Goal: Find contact information: Find contact information

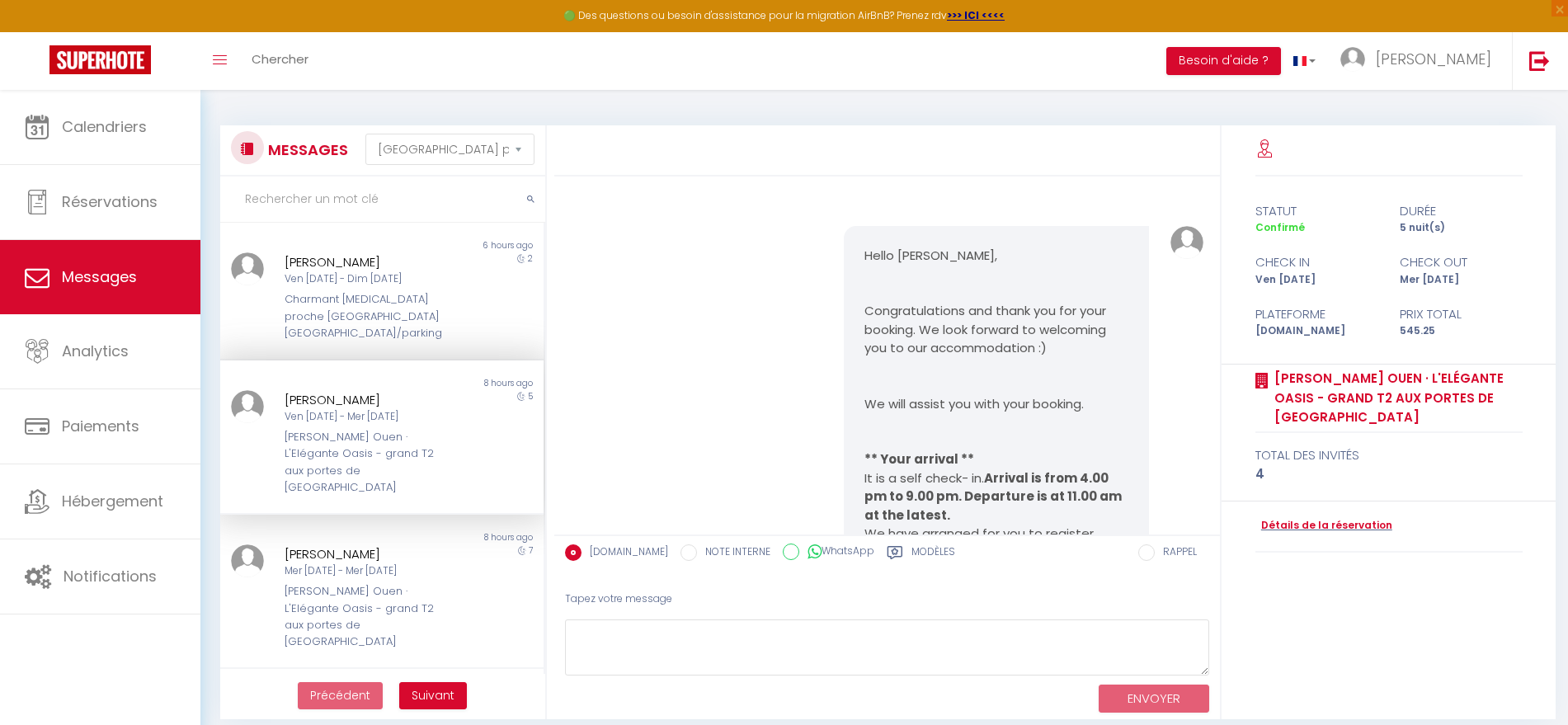
select select "message"
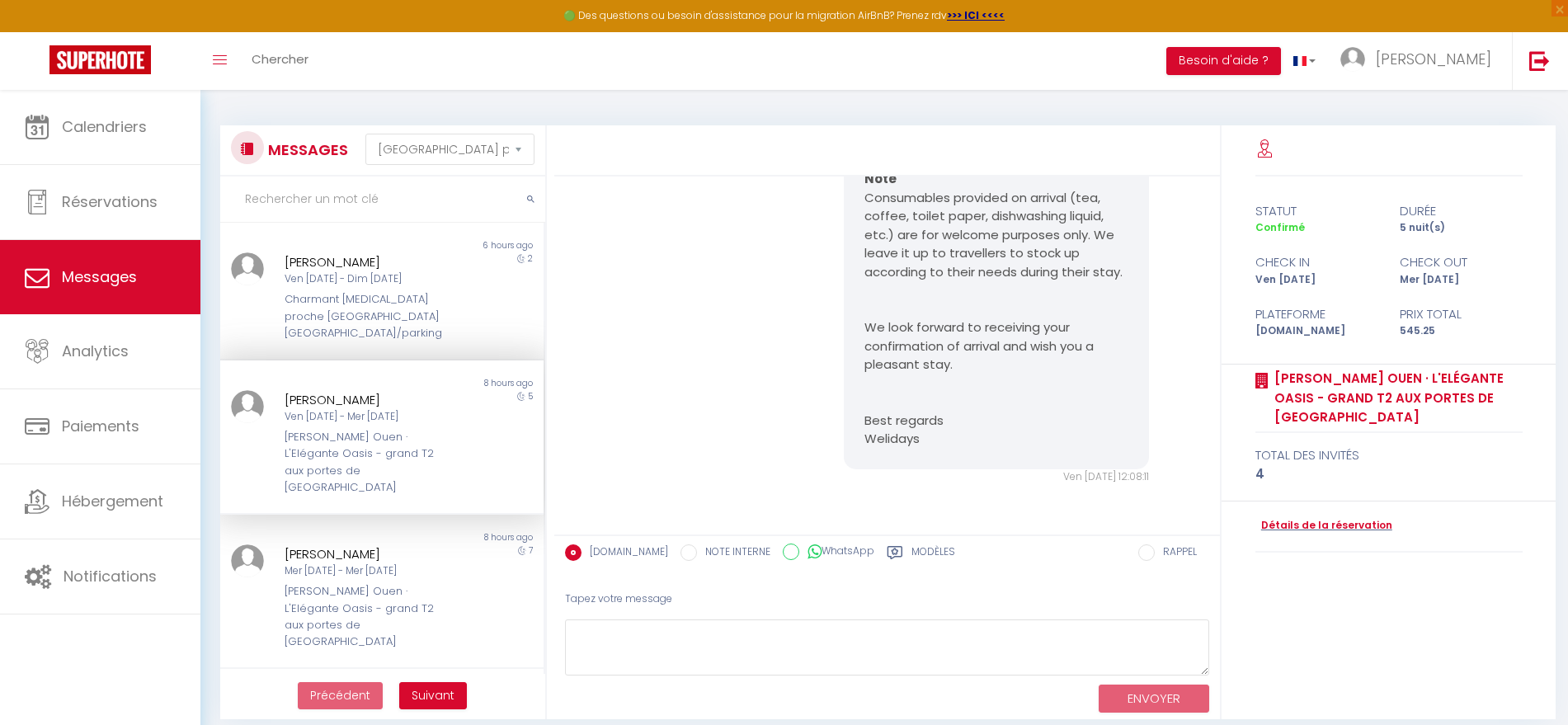
click at [333, 75] on div "Toggle menubar Chercher BUTTON Besoin d'aide ? lionel Paramètres Équipe" at bounding box center [837, 61] width 1436 height 58
click at [299, 67] on span "Chercher" at bounding box center [280, 59] width 57 height 17
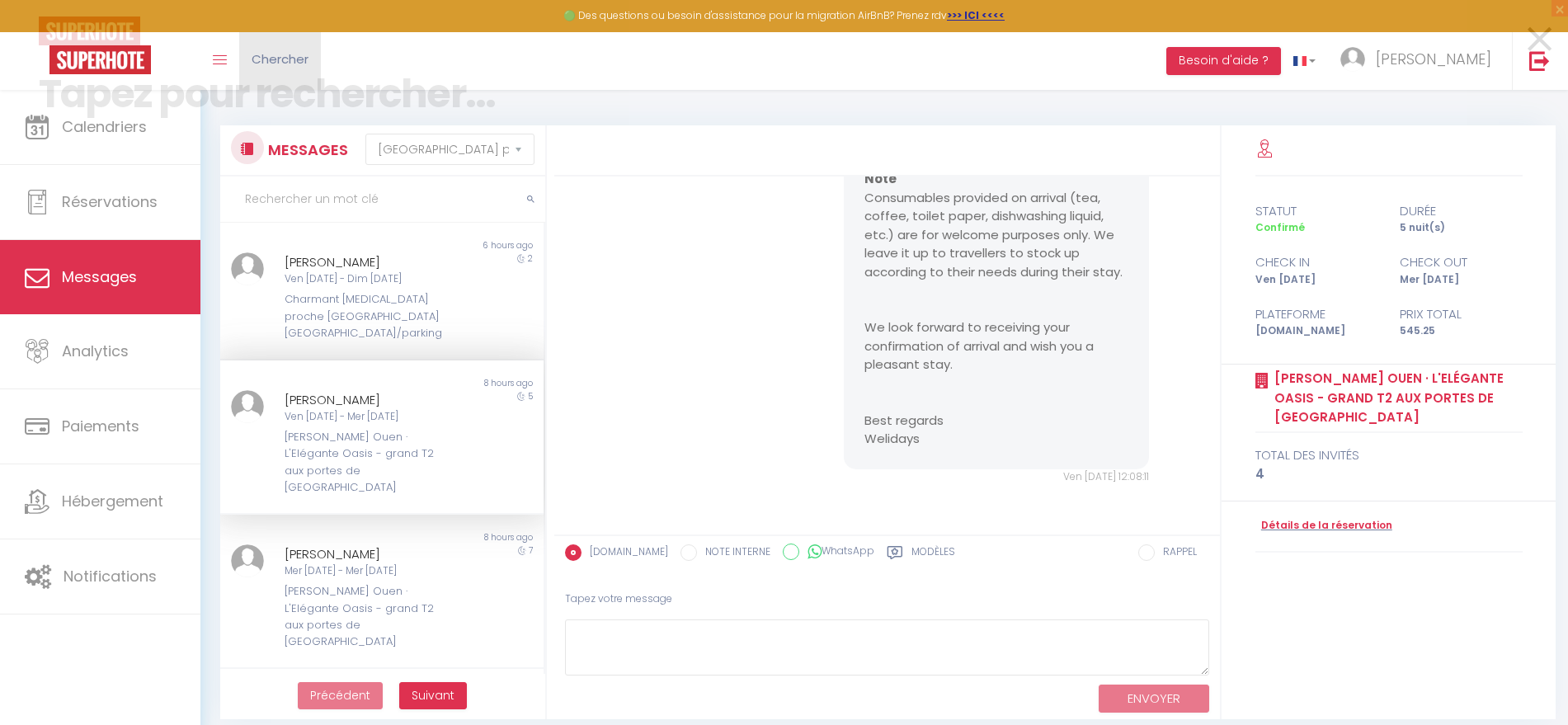
scroll to position [5100, 0]
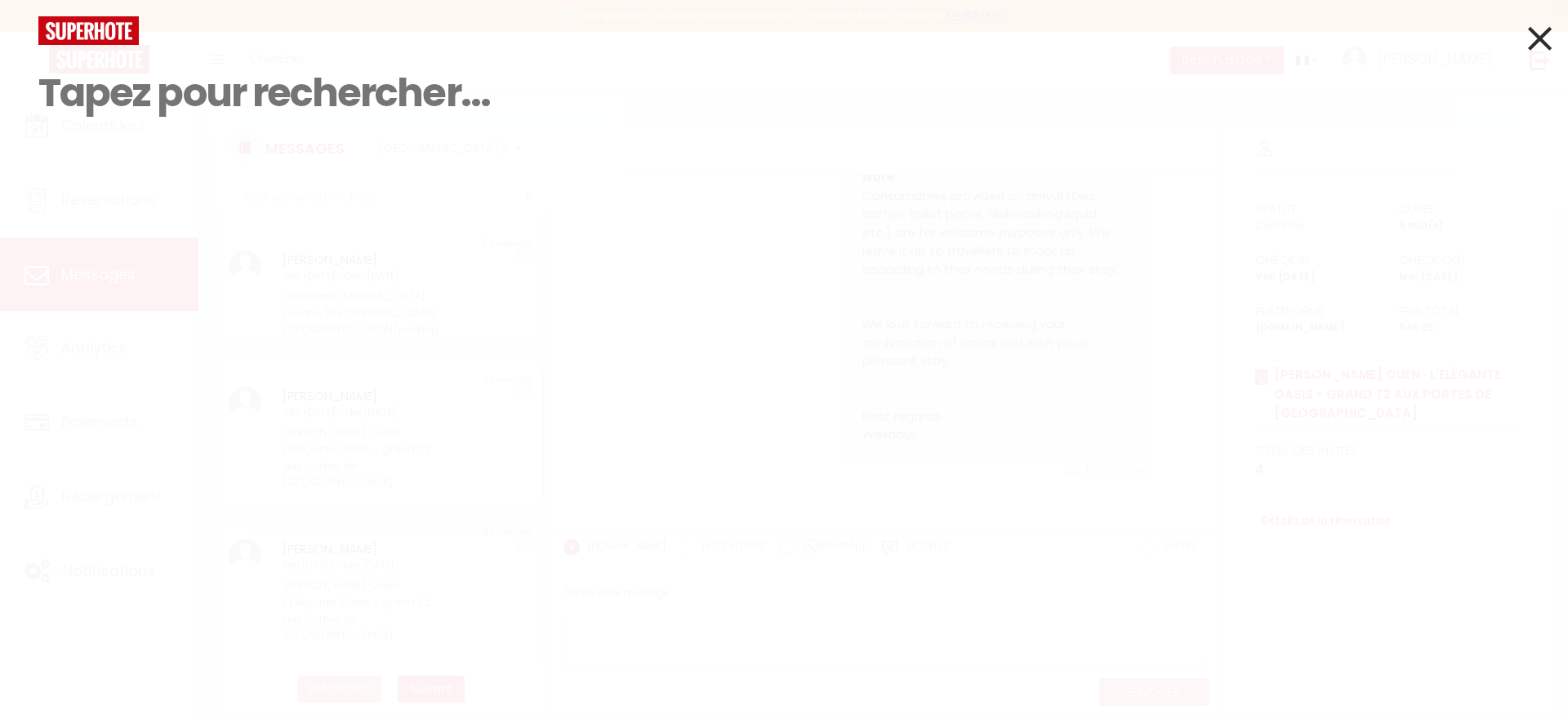
click at [320, 97] on input at bounding box center [784, 93] width 1492 height 96
paste input "+33 1 48 26 05 78"
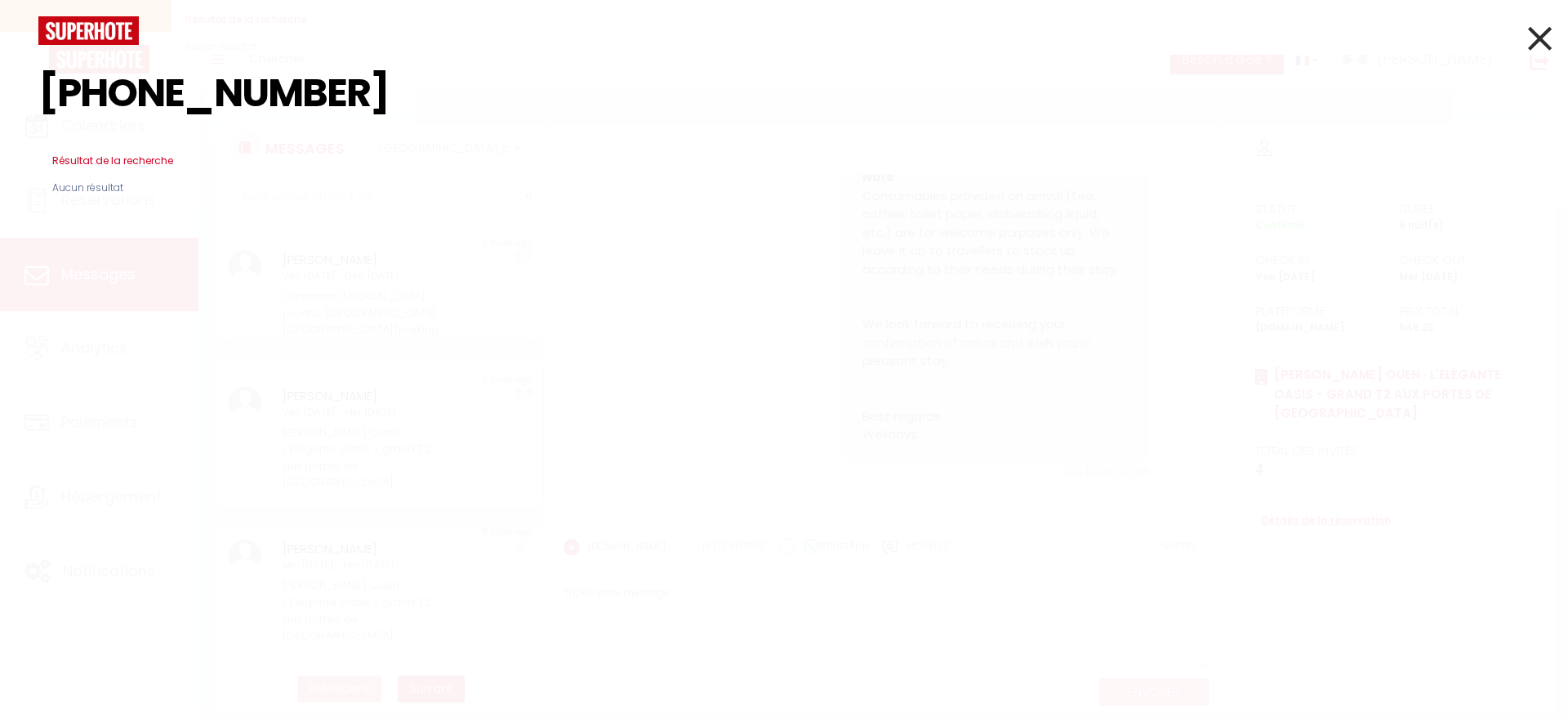
type input "+33 1 48 26 05 78"
click at [1522, 48] on input "+33 1 48 26 05 78" at bounding box center [784, 93] width 1492 height 96
click at [1534, 39] on icon at bounding box center [1540, 38] width 24 height 41
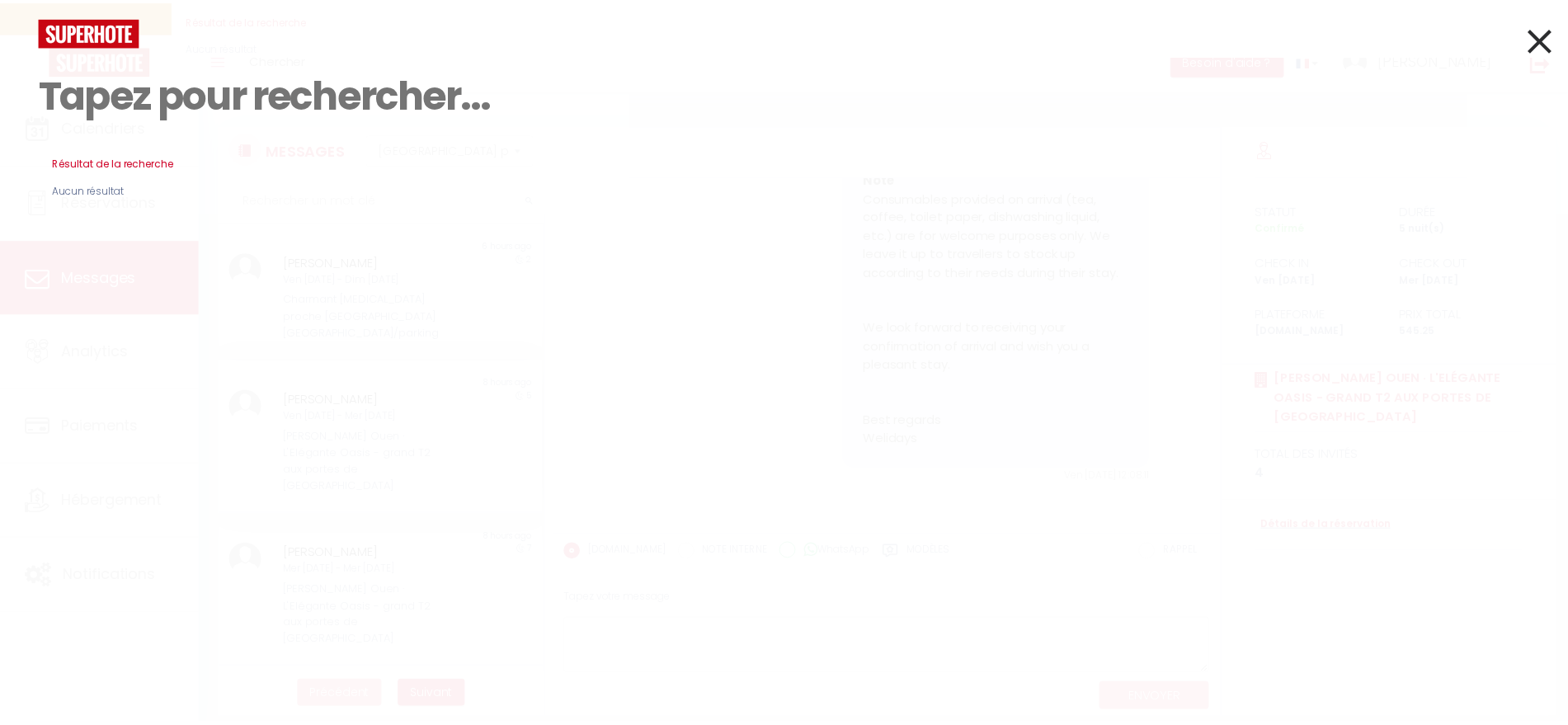
scroll to position [5118, 0]
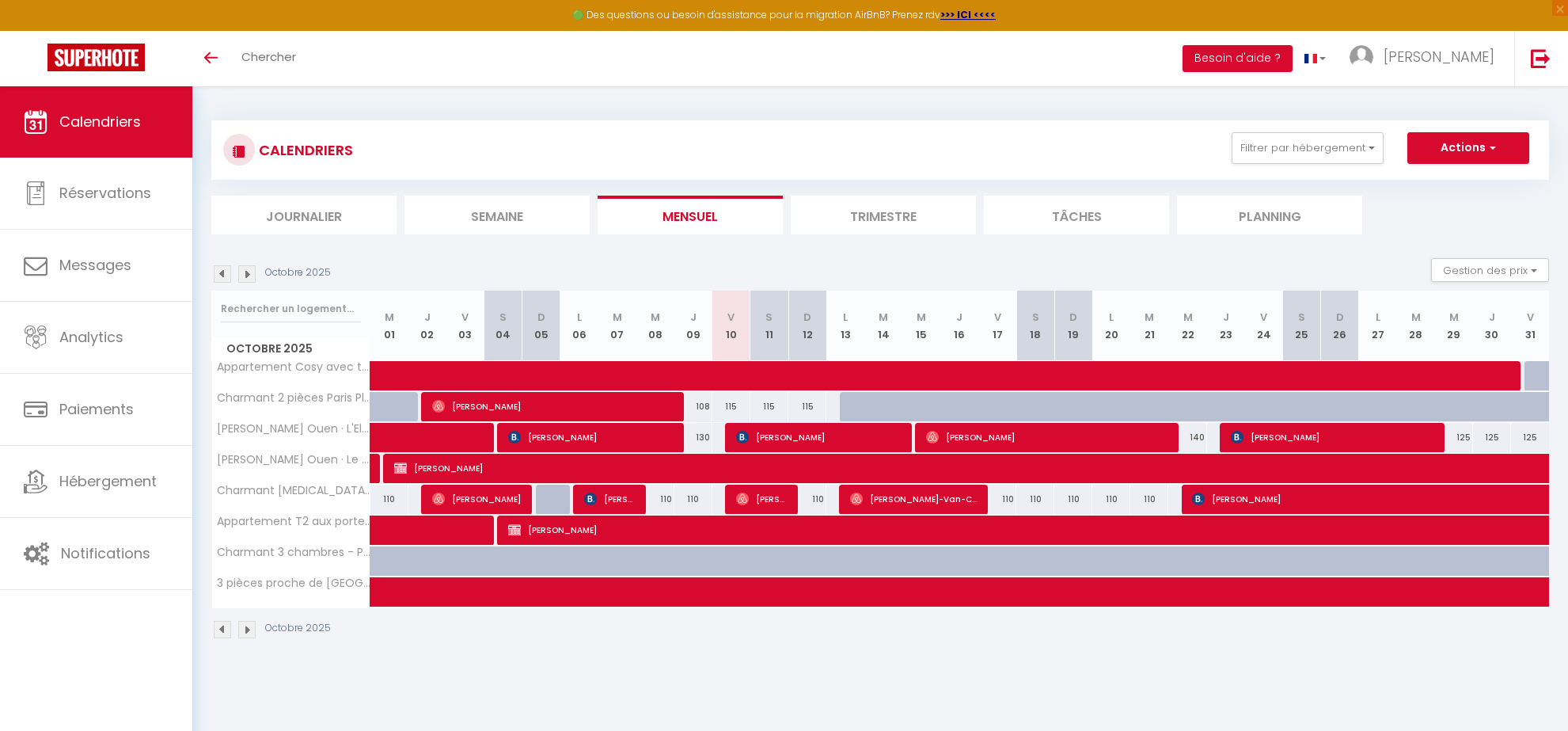
scroll to position [86, 0]
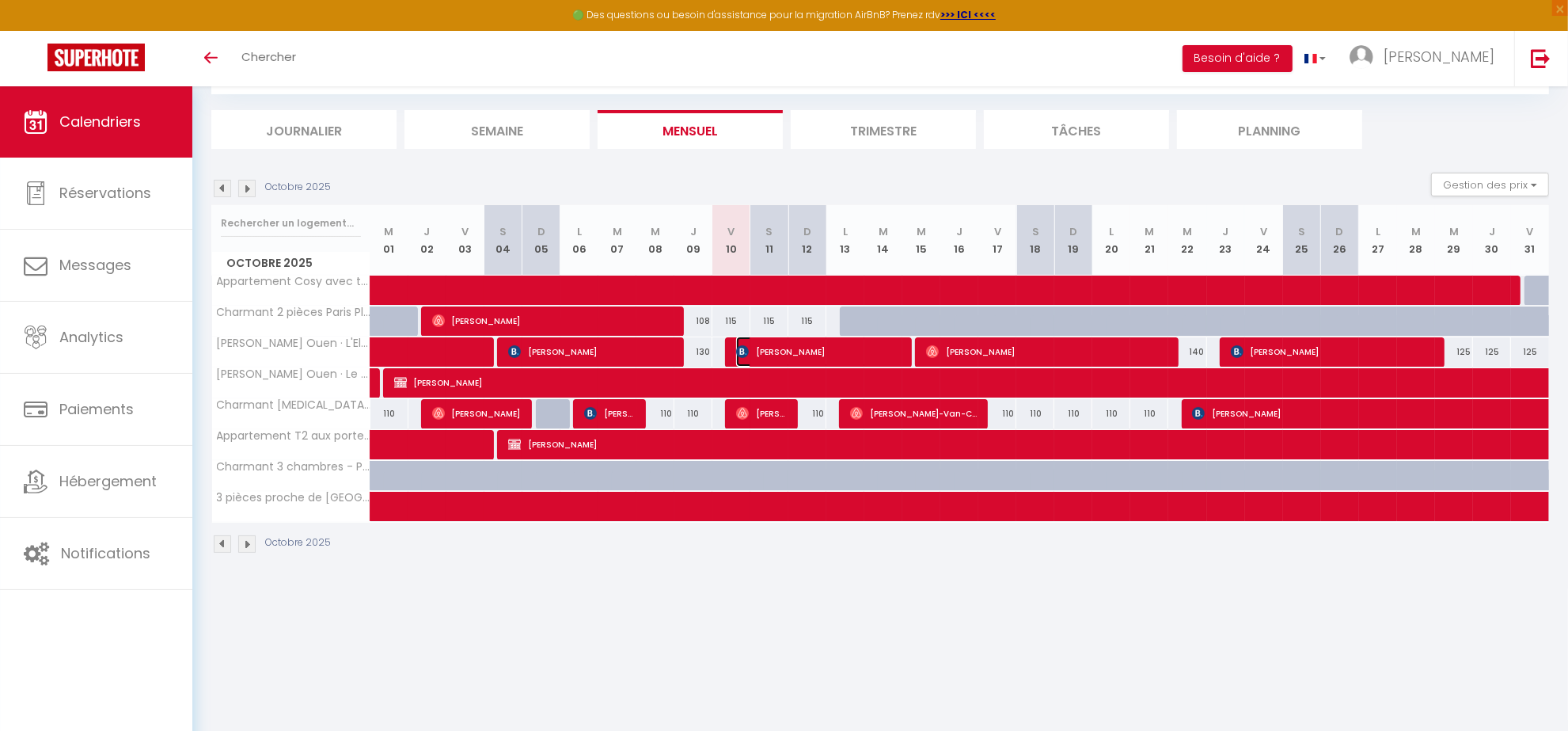
click at [770, 355] on span "[PERSON_NAME]" at bounding box center [818, 351] width 164 height 30
select select "38947"
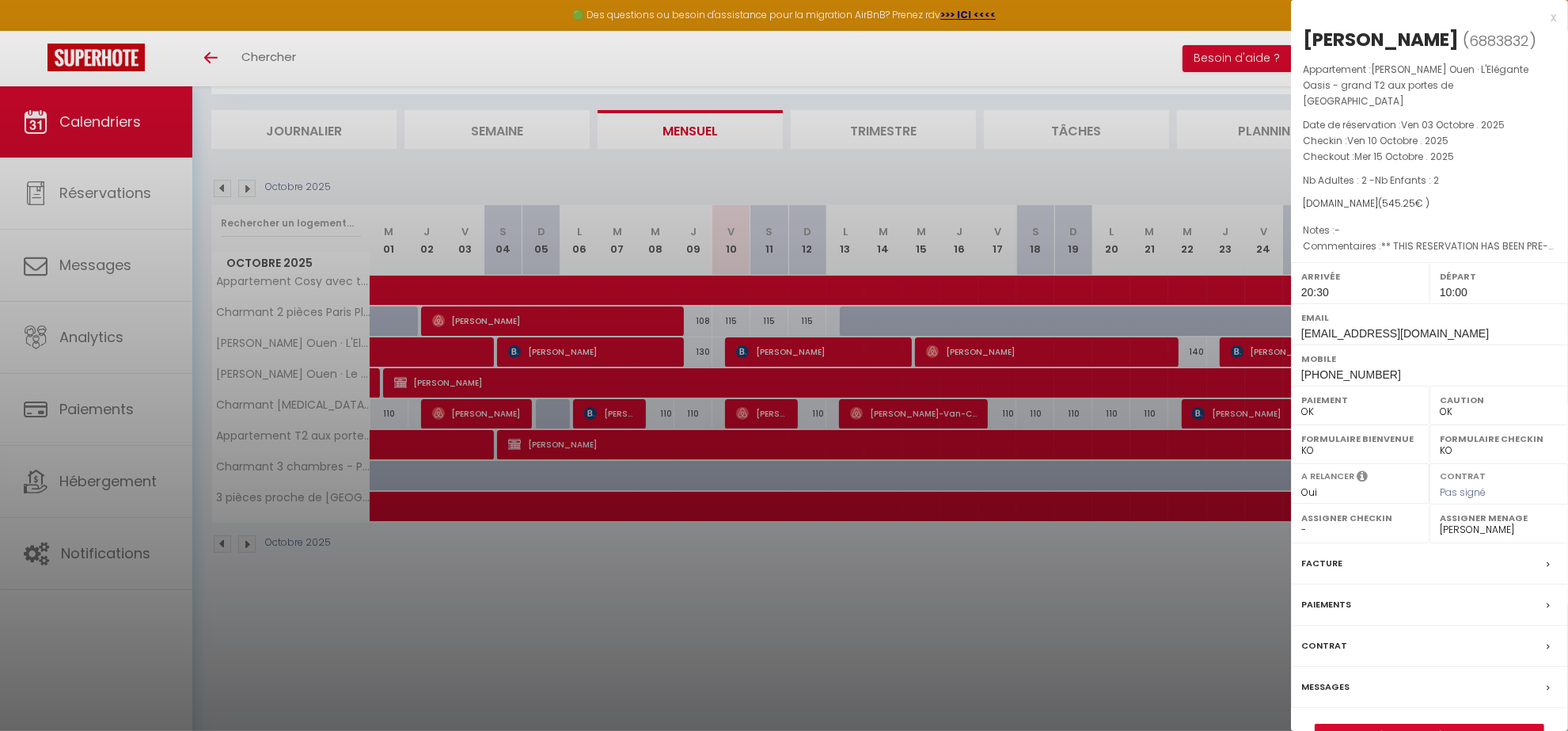
click at [807, 603] on div at bounding box center [784, 366] width 1568 height 731
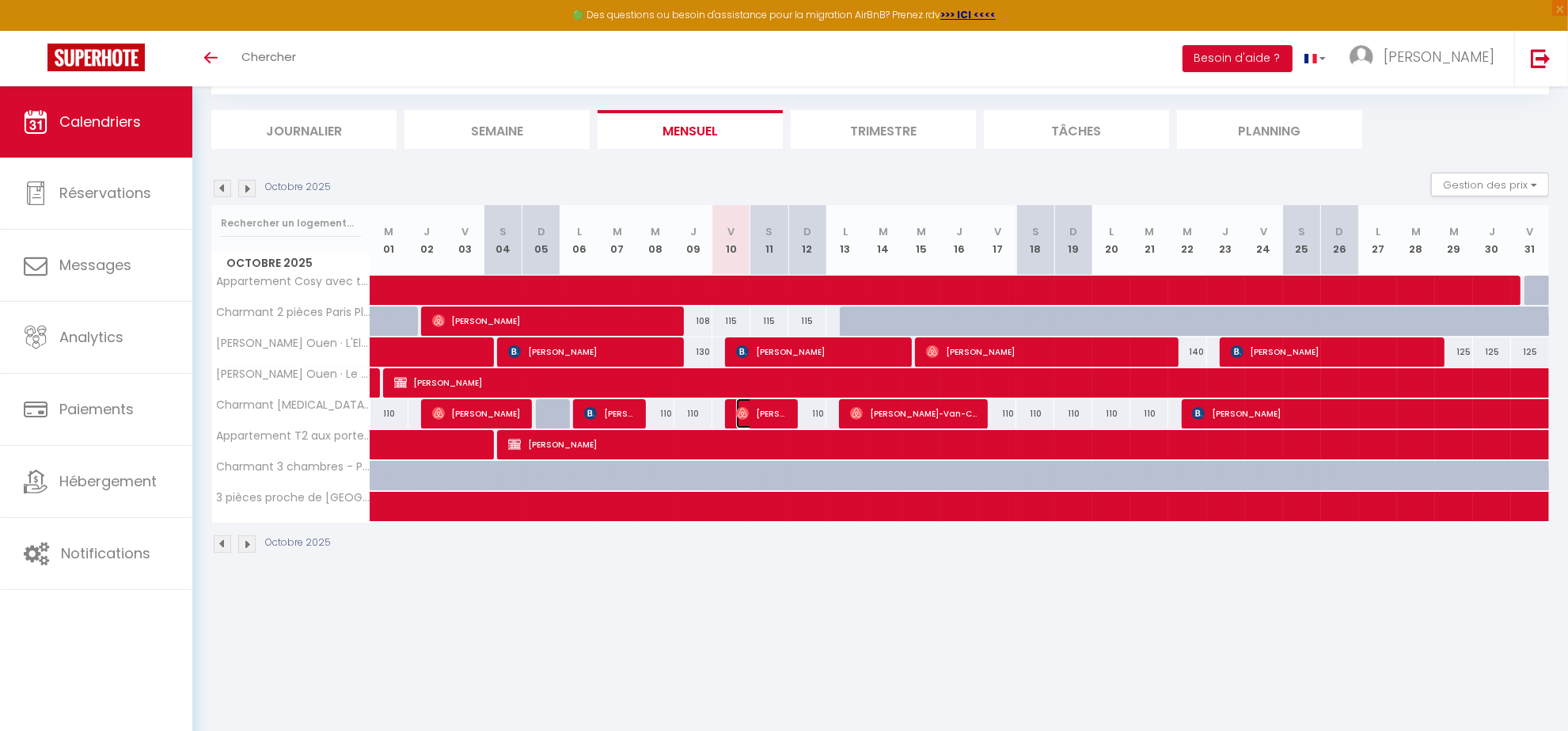
click at [769, 412] on span "[PERSON_NAME]" at bounding box center [761, 413] width 50 height 30
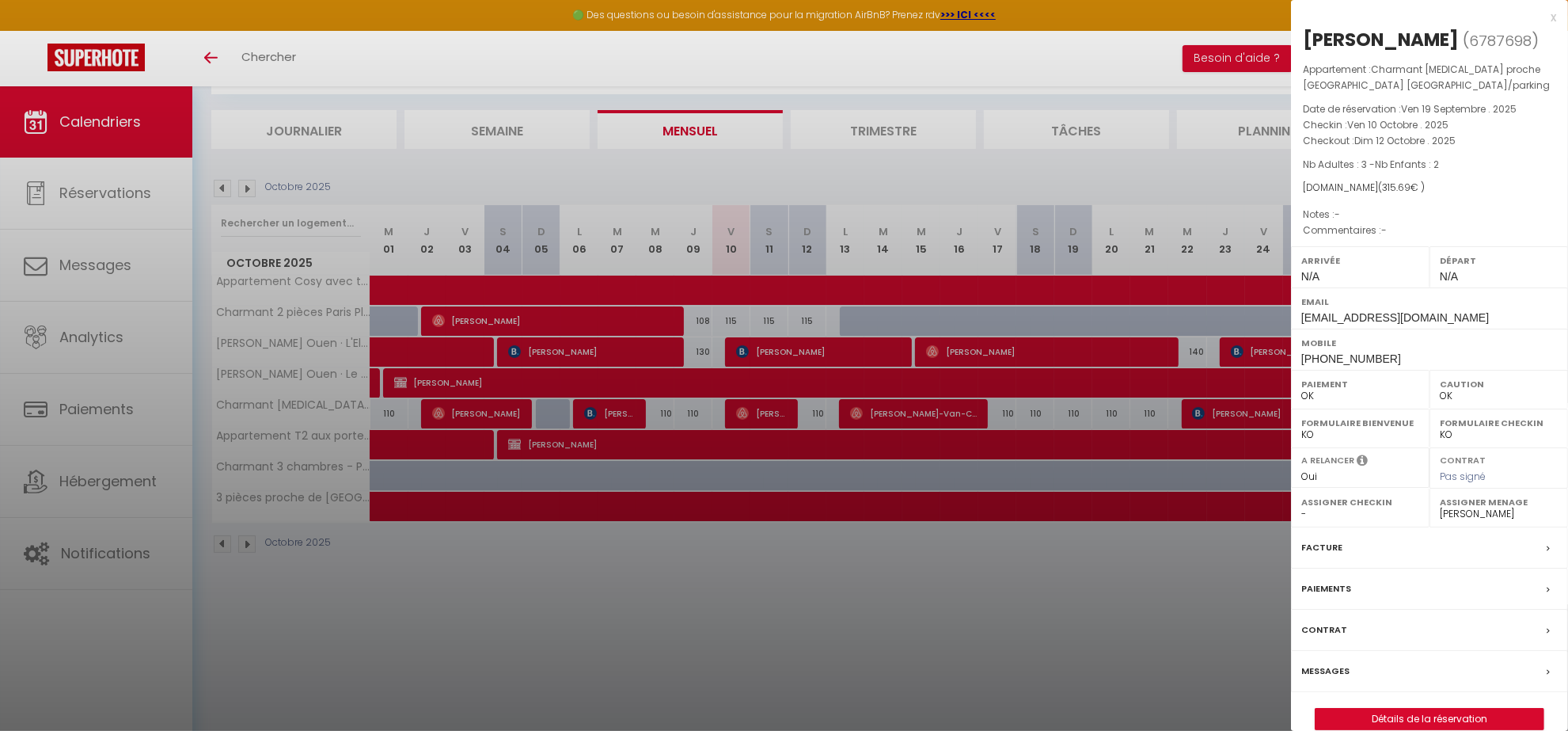
click at [788, 628] on div at bounding box center [784, 366] width 1568 height 731
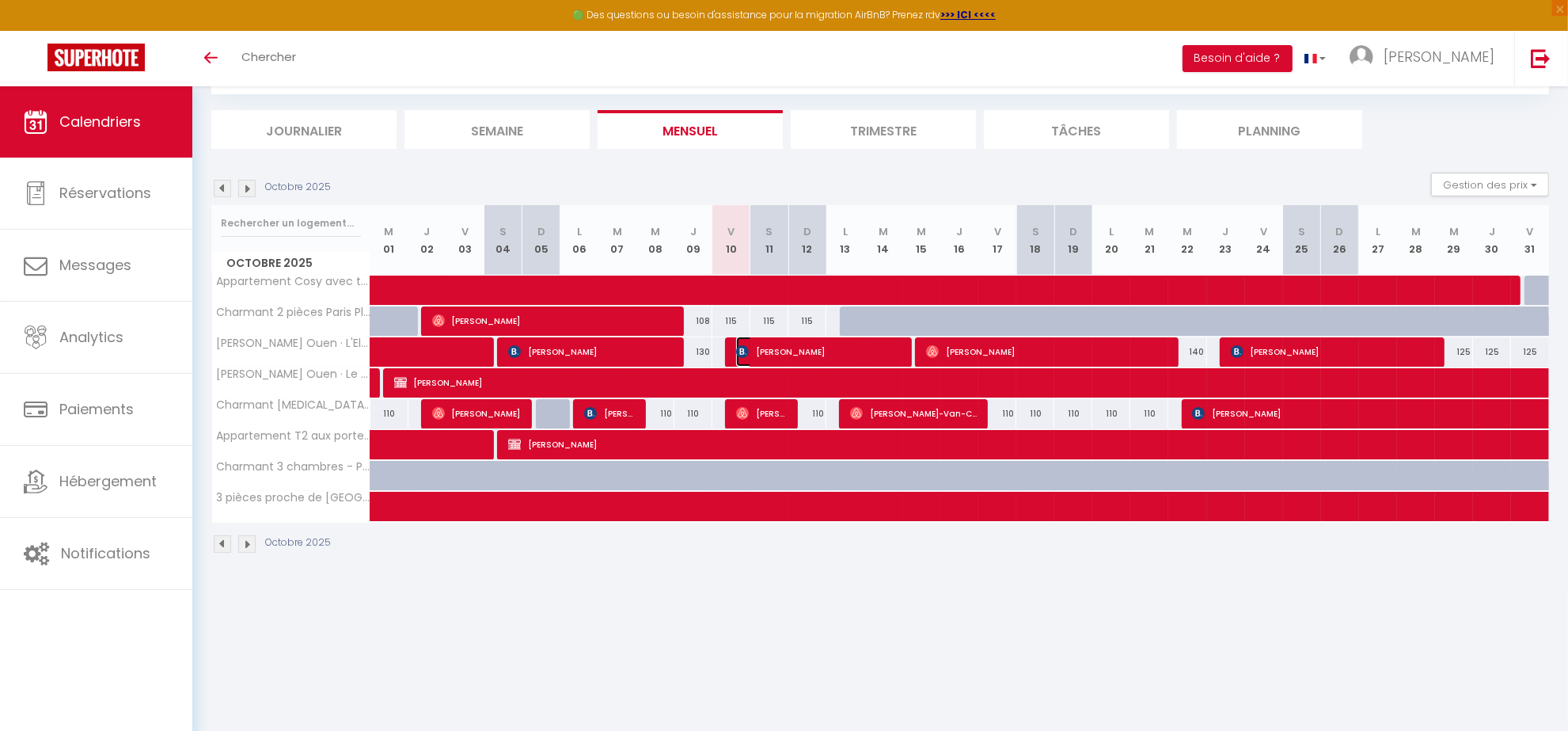
click at [754, 341] on span "[PERSON_NAME]" at bounding box center [818, 351] width 164 height 30
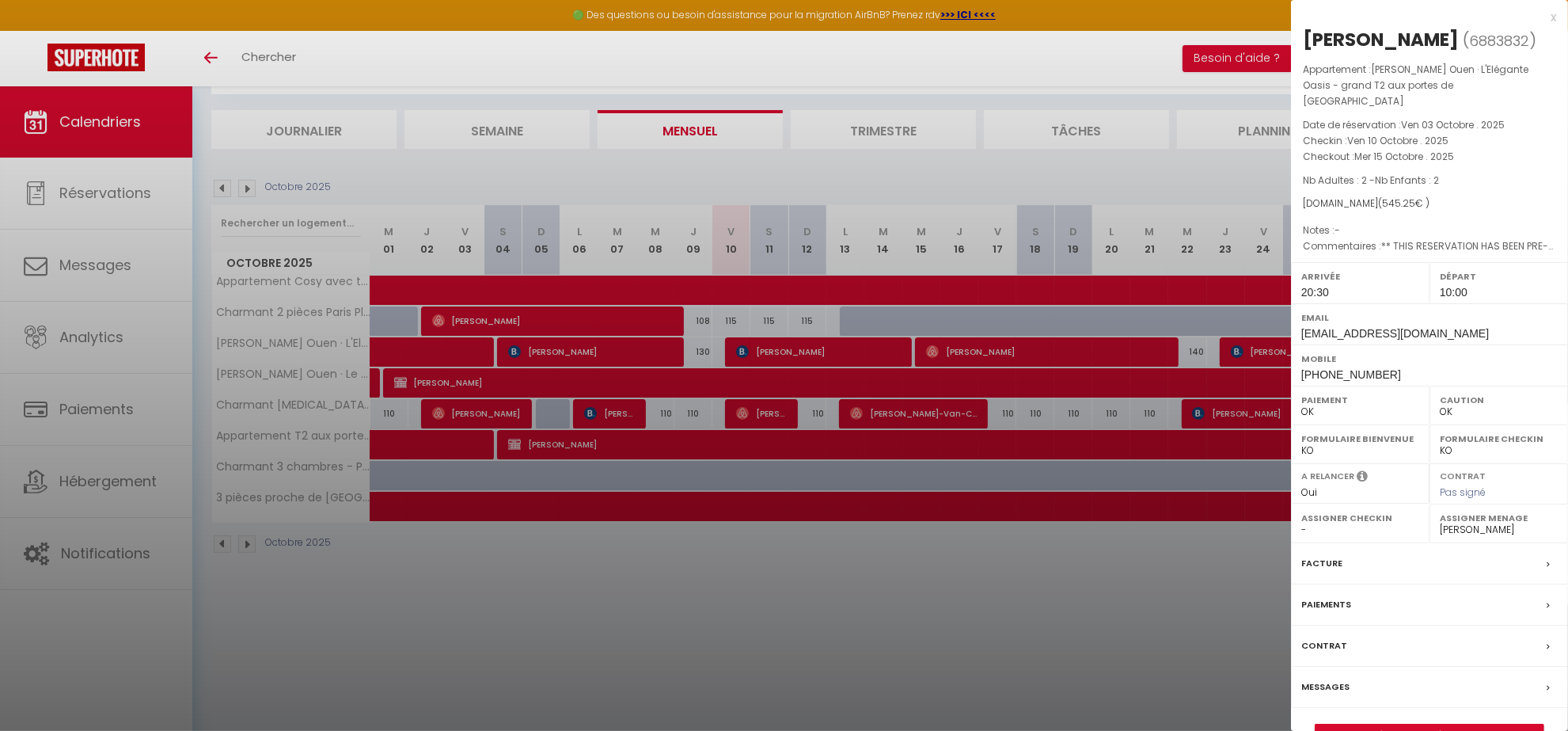
drag, startPoint x: 778, startPoint y: 648, endPoint x: 760, endPoint y: 473, distance: 175.9
click at [778, 647] on div at bounding box center [784, 366] width 1568 height 731
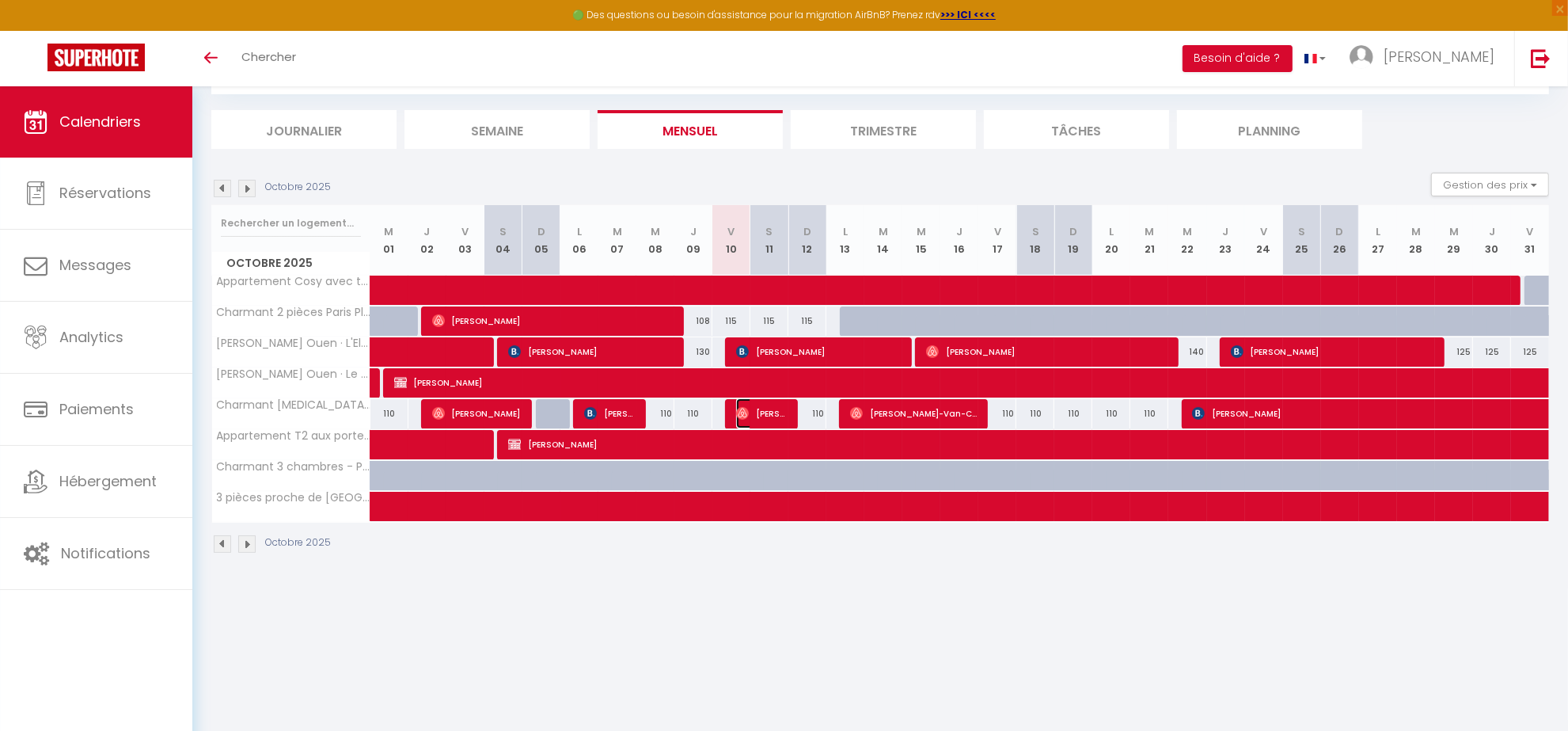
click at [756, 414] on span "[PERSON_NAME]" at bounding box center [761, 413] width 50 height 30
select select "0"
